Goal: Task Accomplishment & Management: Use online tool/utility

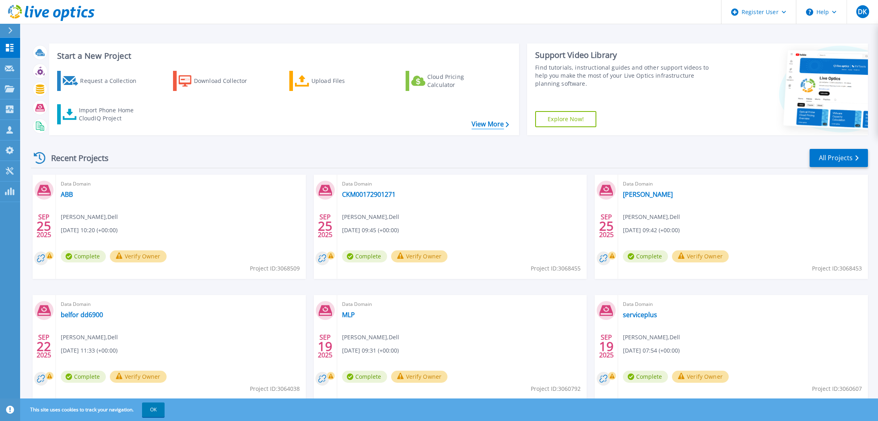
click at [483, 122] on link "View More" at bounding box center [489, 124] width 37 height 8
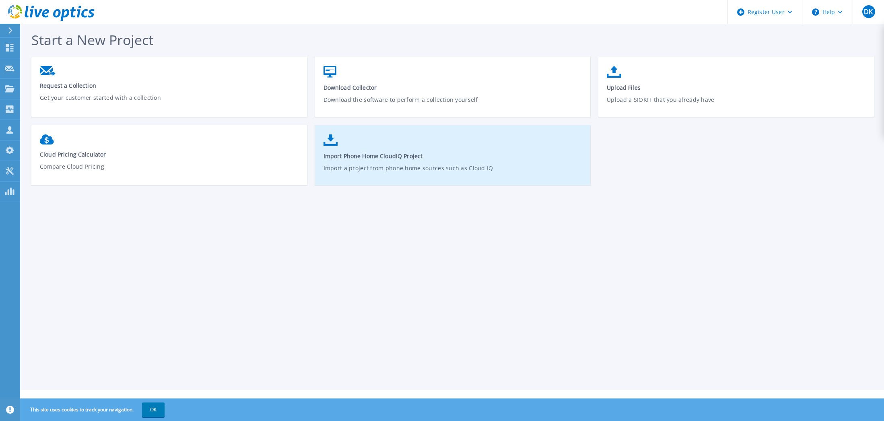
click at [499, 164] on p "Import a project from phone home sources such as Cloud IQ" at bounding box center [452, 173] width 259 height 18
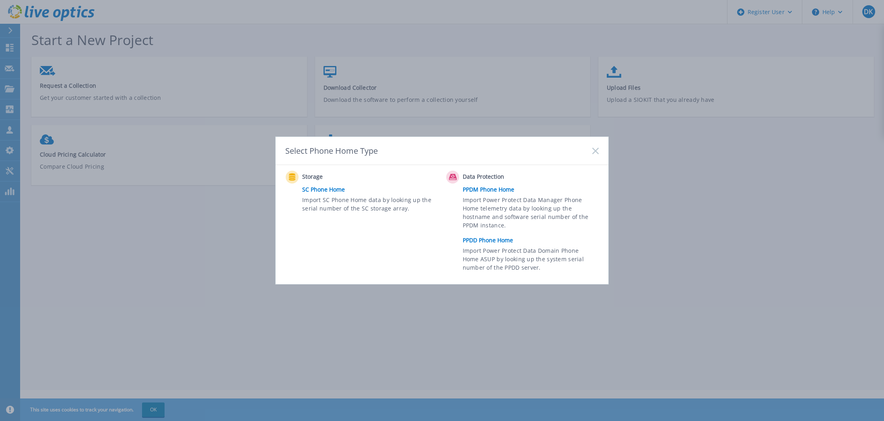
click at [505, 245] on link "PPDD Phone Home" at bounding box center [532, 240] width 140 height 12
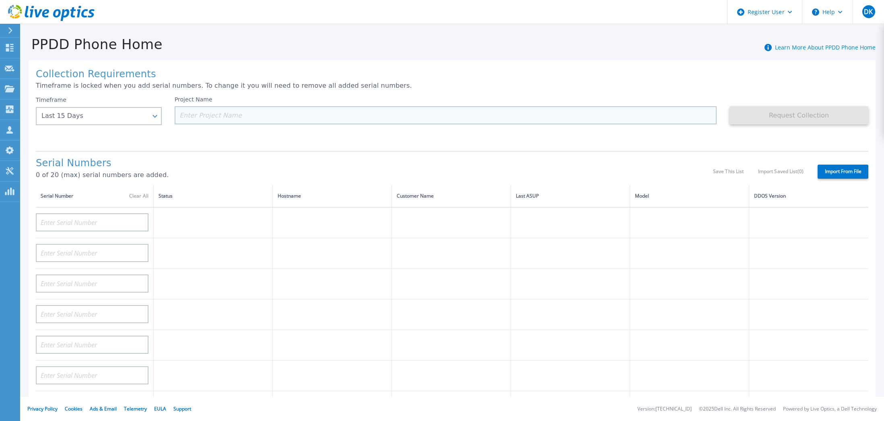
click at [201, 123] on input at bounding box center [446, 115] width 542 height 18
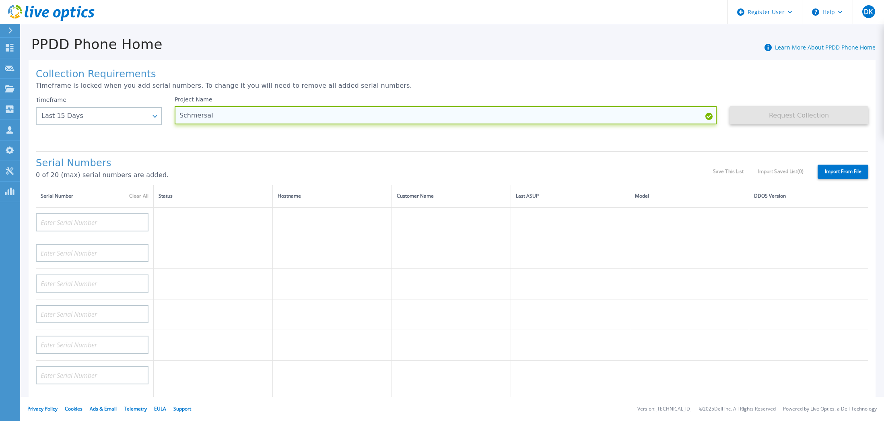
type input "Schmersal"
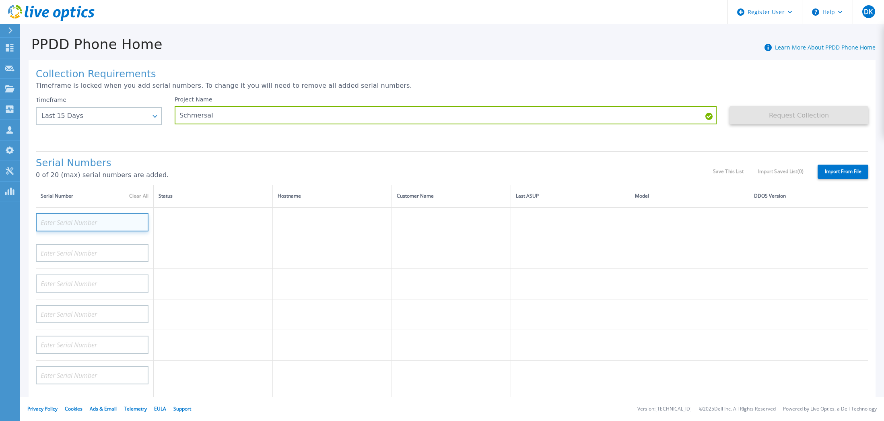
click at [80, 213] on input at bounding box center [92, 222] width 113 height 18
paste input "CRK00230413043"
type input "CRK00230413043"
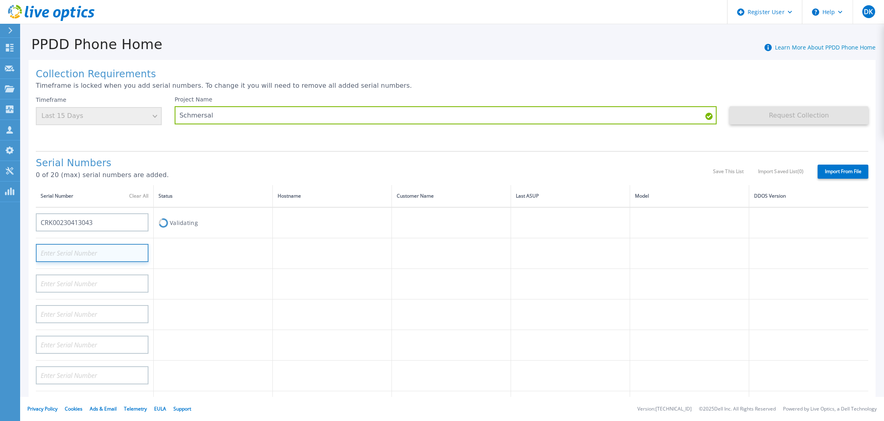
click at [80, 251] on input at bounding box center [92, 253] width 113 height 18
paste input "CRK00230413044"
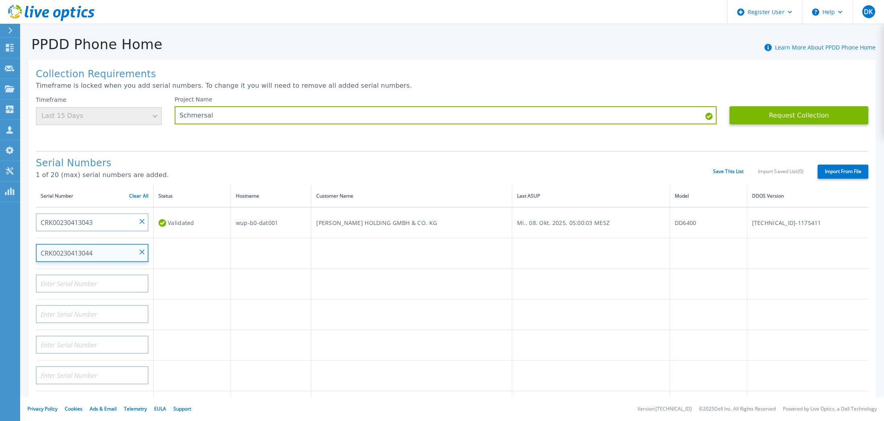
type input "CRK00230413044"
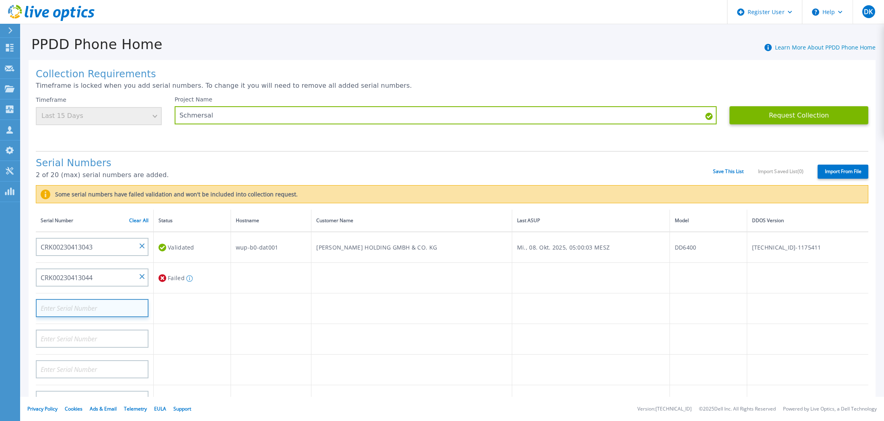
click at [77, 303] on input at bounding box center [92, 308] width 113 height 18
paste input "CRK00230413045"
type input "CRK00230413045"
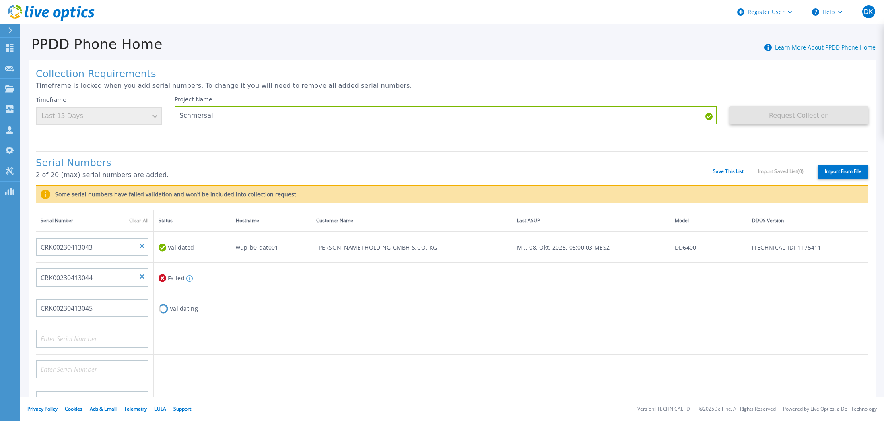
click at [184, 310] on td "Validating" at bounding box center [192, 308] width 77 height 31
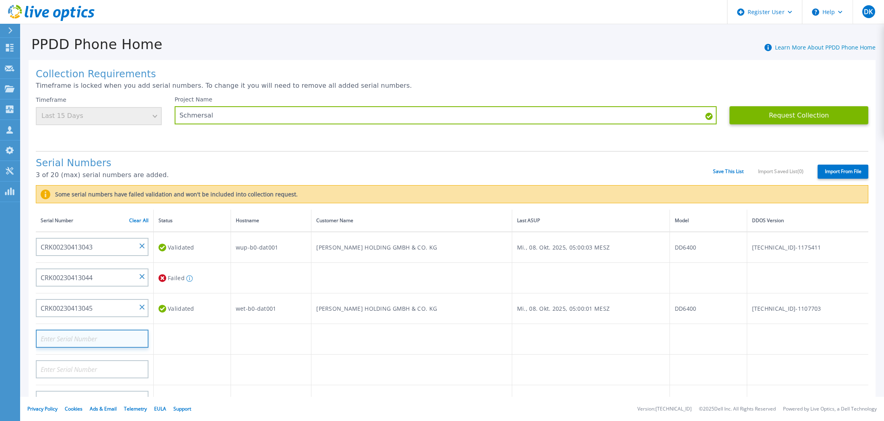
click at [64, 329] on input at bounding box center [92, 338] width 113 height 18
paste input "DE600230482022"
type input "DE600230482022"
click at [182, 330] on td at bounding box center [192, 339] width 77 height 31
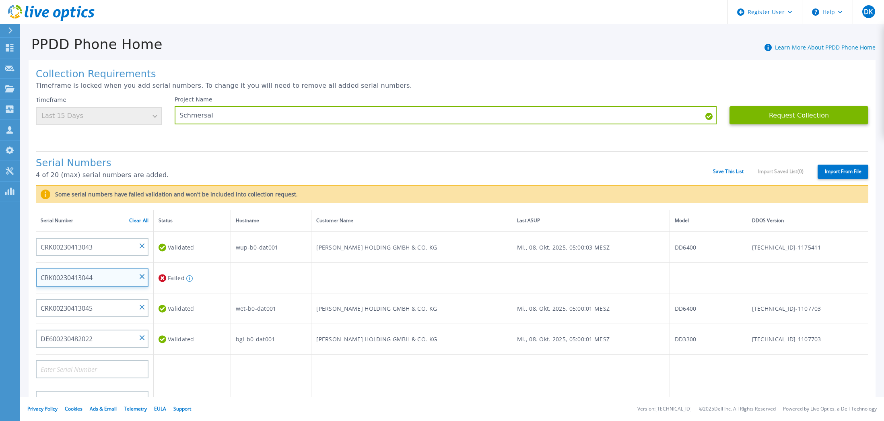
click at [91, 274] on input "CRK00230413044" at bounding box center [92, 277] width 113 height 18
click at [91, 271] on input "CRK00230413044" at bounding box center [92, 277] width 113 height 18
click at [793, 116] on button "Request Collection" at bounding box center [798, 115] width 139 height 18
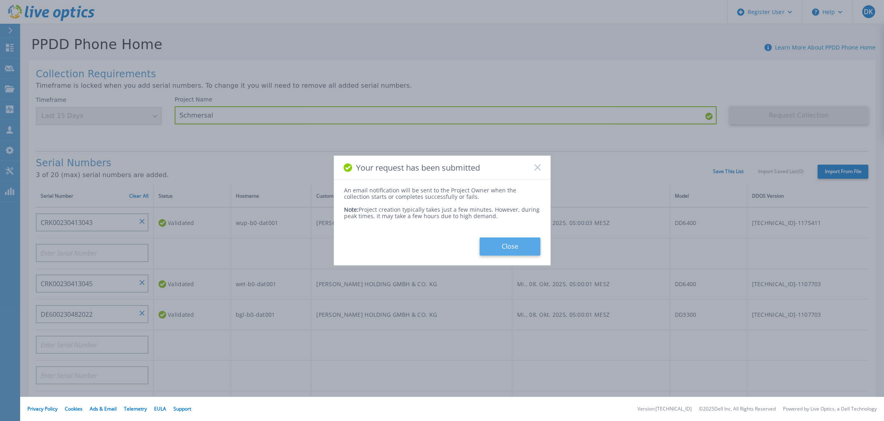
click at [538, 241] on button "Close" at bounding box center [509, 246] width 61 height 18
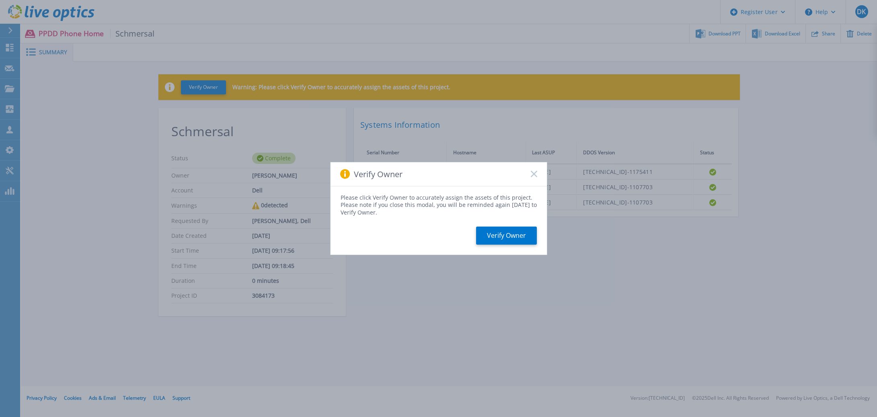
click at [532, 177] on icon at bounding box center [534, 174] width 6 height 6
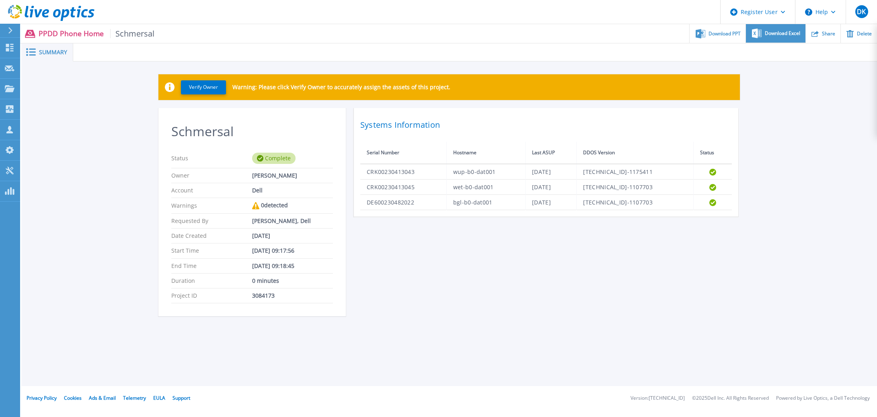
click at [794, 38] on div "Download Excel" at bounding box center [775, 33] width 59 height 19
click at [407, 38] on ul "Download PPT Download Excel Share Delete" at bounding box center [515, 33] width 723 height 19
click at [128, 159] on div "Verify Owner Warning: Please click Verify Owner to accurately assign the assets…" at bounding box center [449, 200] width 856 height 277
